Goal: Entertainment & Leisure: Consume media (video, audio)

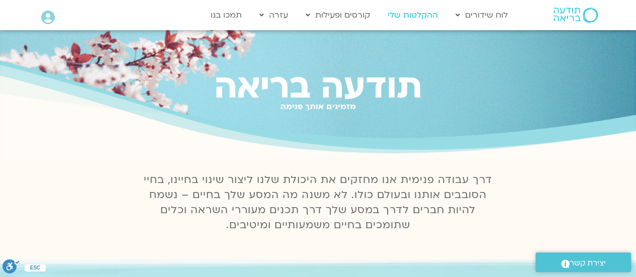
click at [426, 15] on link "ההקלטות שלי" at bounding box center [413, 15] width 60 height 19
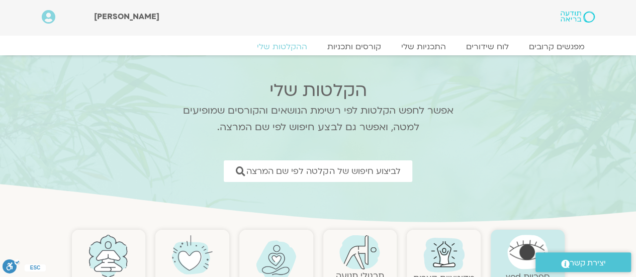
scroll to position [101, 0]
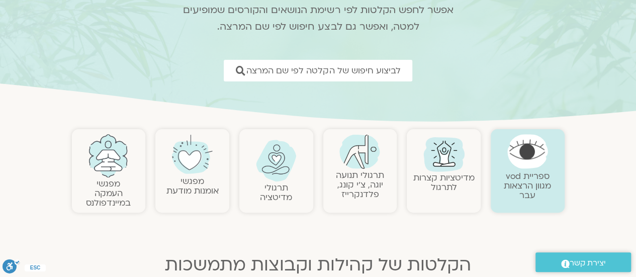
click at [441, 180] on link "מדיטציות קצרות לתרגול" at bounding box center [443, 182] width 61 height 21
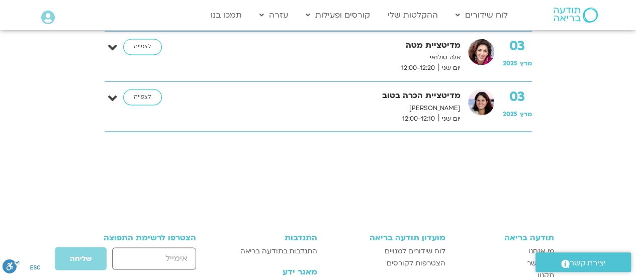
scroll to position [805, 0]
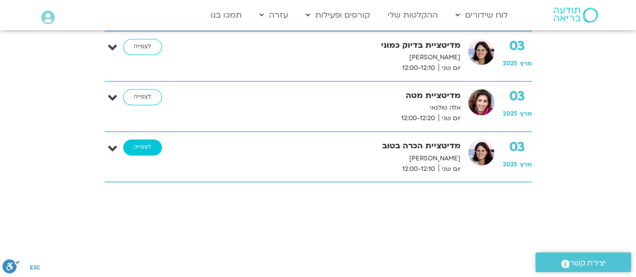
click at [139, 143] on link "לצפייה" at bounding box center [142, 147] width 39 height 16
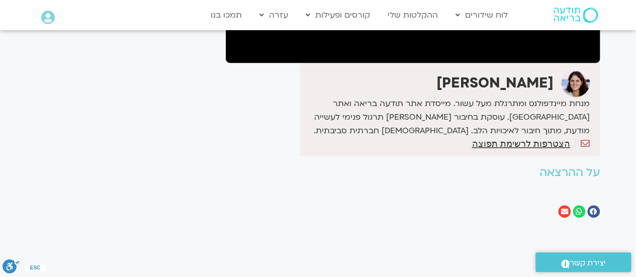
scroll to position [151, 0]
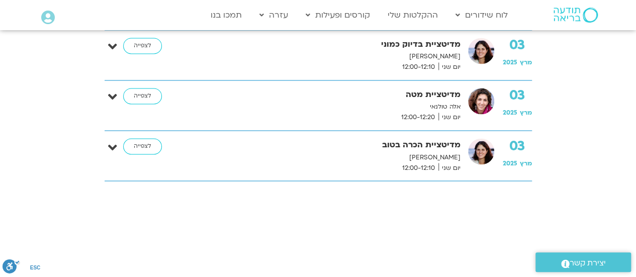
scroll to position [705, 0]
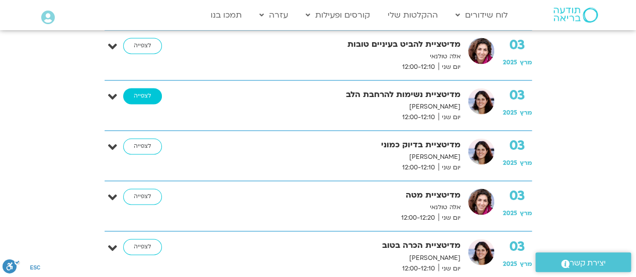
click at [140, 92] on link "לצפייה" at bounding box center [142, 96] width 39 height 16
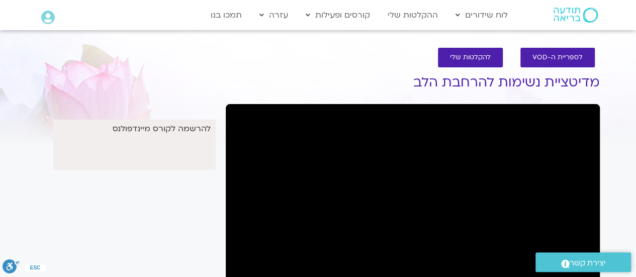
scroll to position [101, 0]
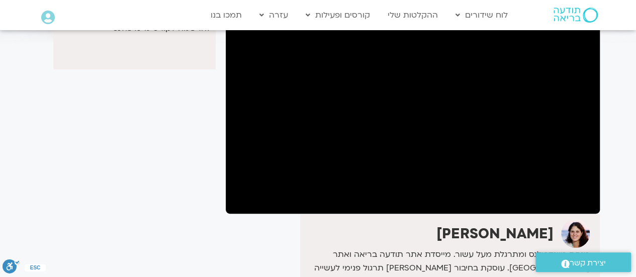
click at [167, 137] on div "להרשמה לקורס מיינדפולנס It seems we can't find what you're looking for. It seem…" at bounding box center [126, 170] width 189 height 426
click at [98, 151] on div "להרשמה לקורס מיינדפולנס It seems we can't find what you're looking for. It seem…" at bounding box center [126, 170] width 189 height 426
click at [85, 128] on div "להרשמה לקורס מיינדפולנס It seems we can't find what you're looking for. It seem…" at bounding box center [126, 170] width 189 height 426
click at [82, 209] on div "להרשמה לקורס מיינדפולנס It seems we can't find what you're looking for. It seem…" at bounding box center [126, 170] width 189 height 426
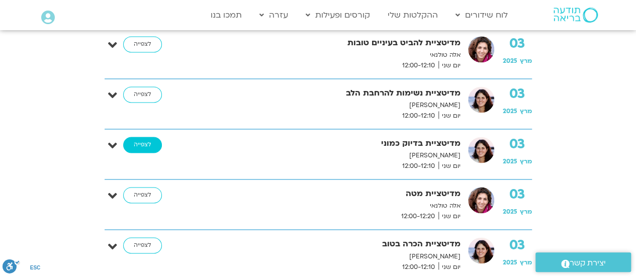
click at [140, 144] on link "לצפייה" at bounding box center [142, 145] width 39 height 16
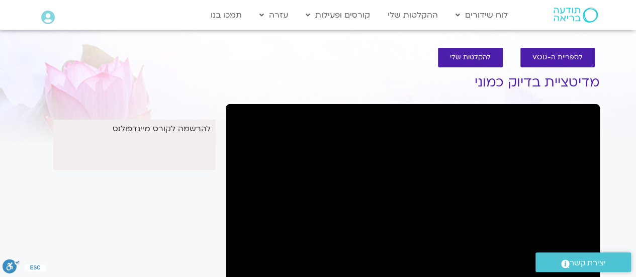
scroll to position [101, 0]
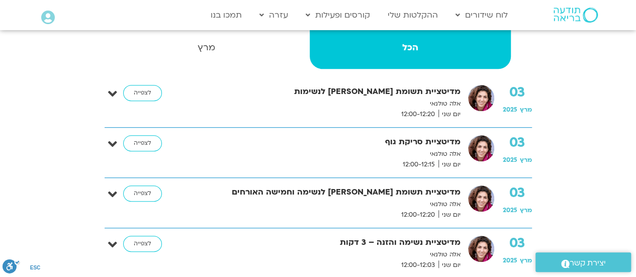
scroll to position [205, 0]
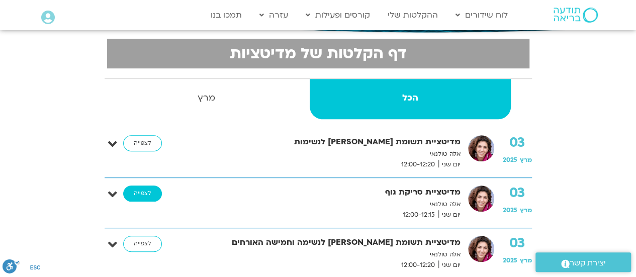
click at [143, 191] on link "לצפייה" at bounding box center [142, 194] width 39 height 16
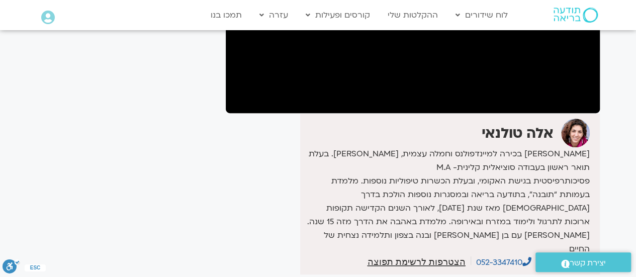
scroll to position [151, 0]
